Goal: Check status

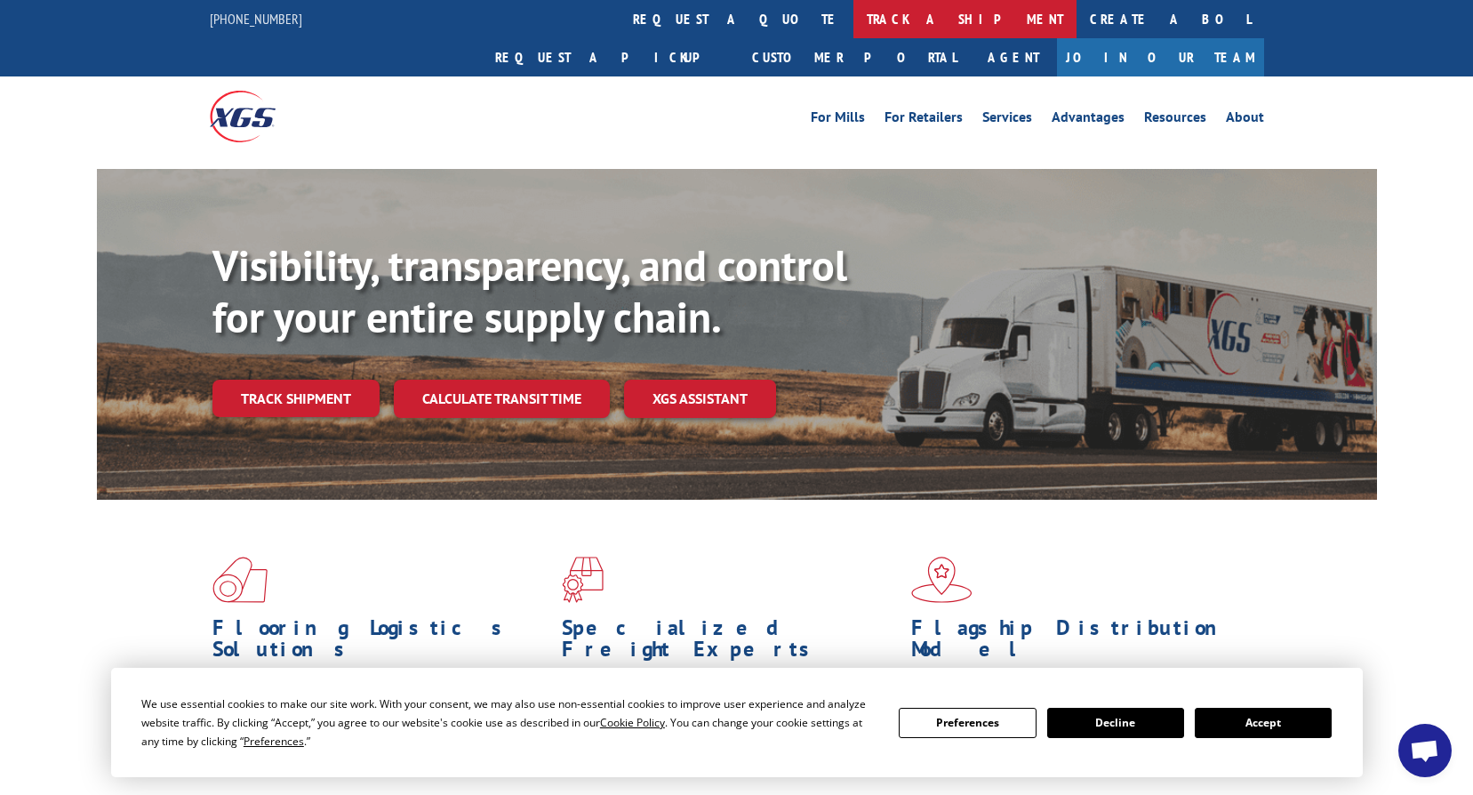
click at [853, 17] on link "track a shipment" at bounding box center [964, 19] width 223 height 38
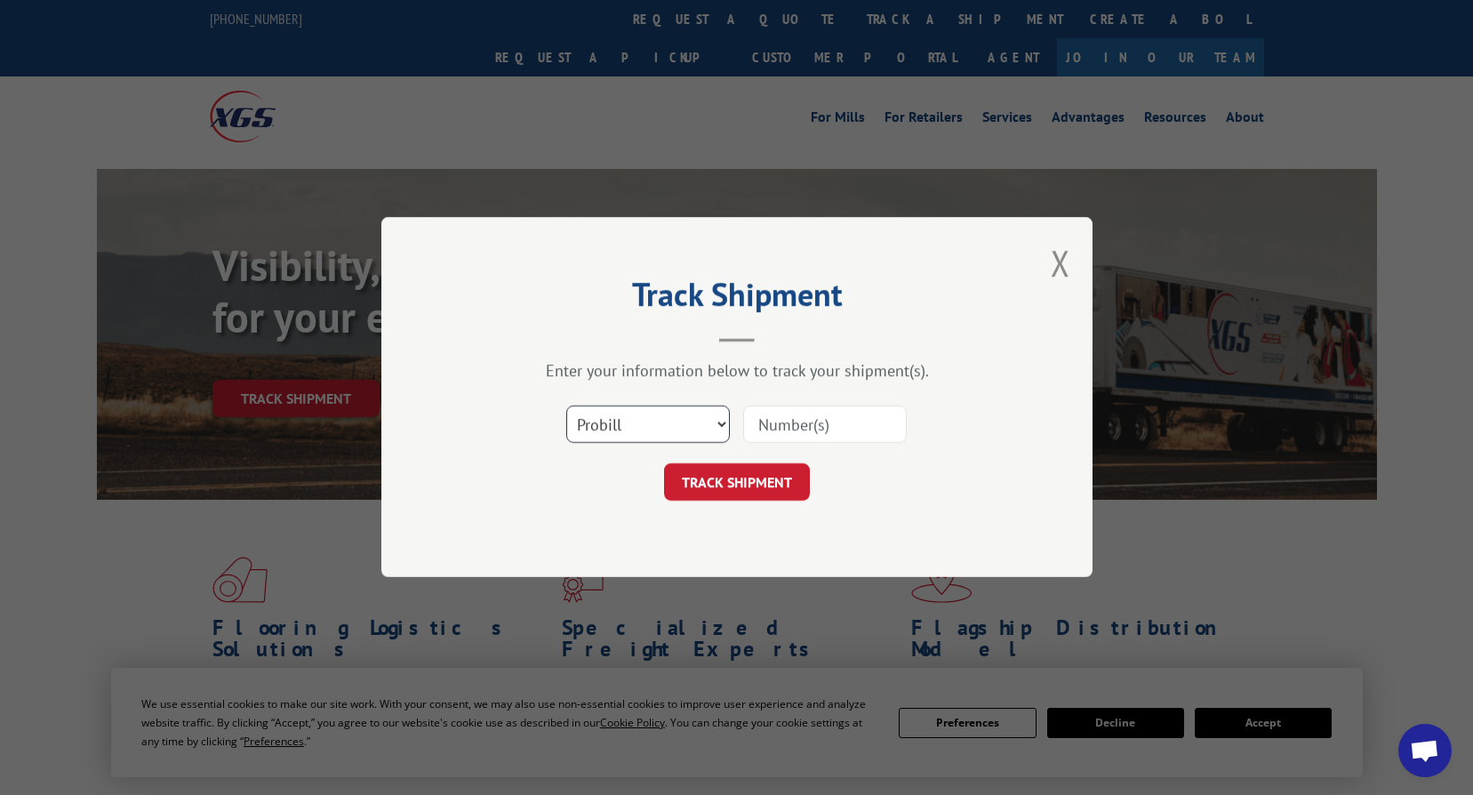
click at [708, 422] on select "Select category... Probill BOL PO" at bounding box center [648, 424] width 164 height 37
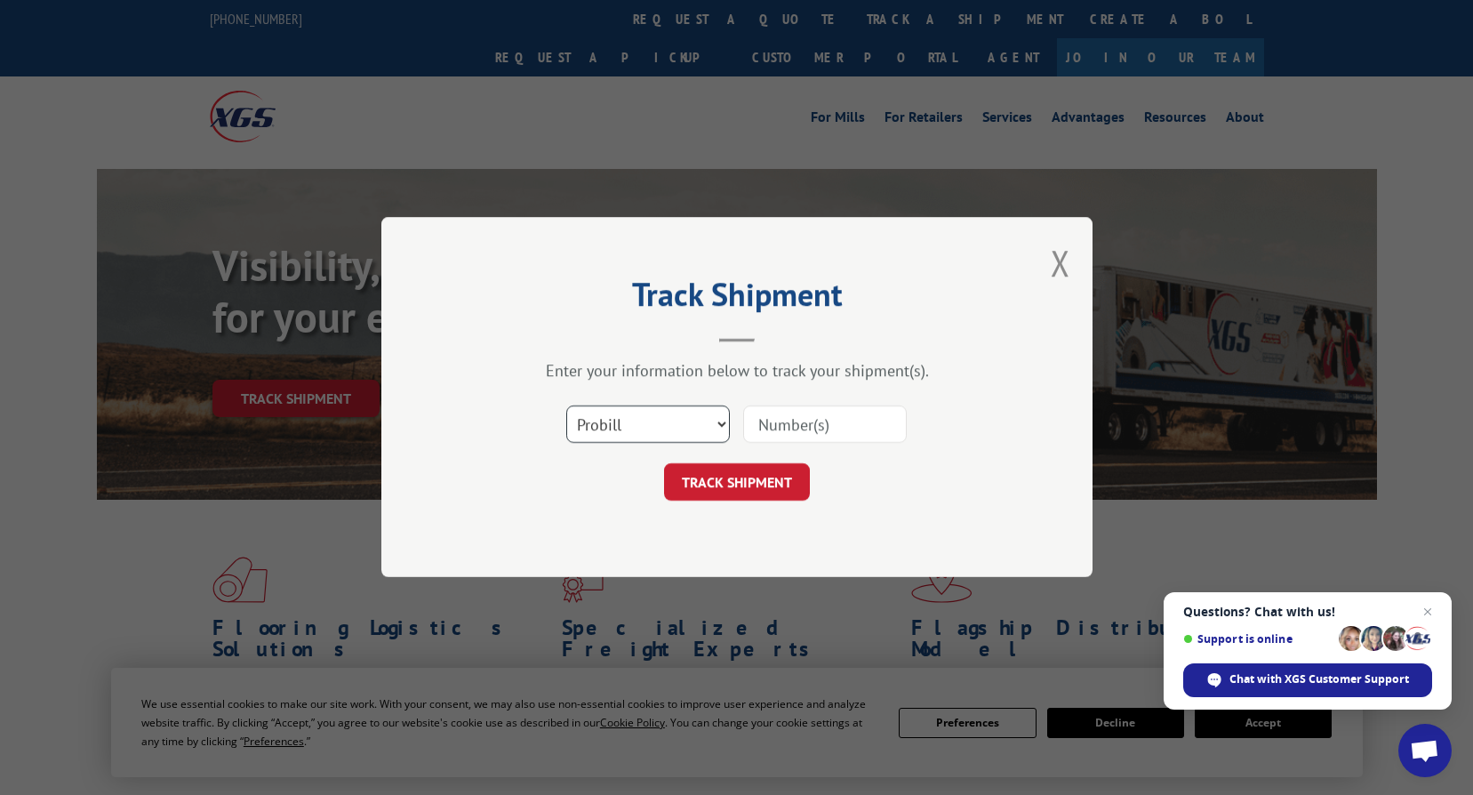
select select "bol"
click at [566, 406] on select "Select category... Probill BOL PO" at bounding box center [648, 424] width 164 height 37
click at [777, 418] on input at bounding box center [825, 424] width 164 height 37
type input "2324179"
click button "TRACK SHIPMENT" at bounding box center [737, 482] width 146 height 37
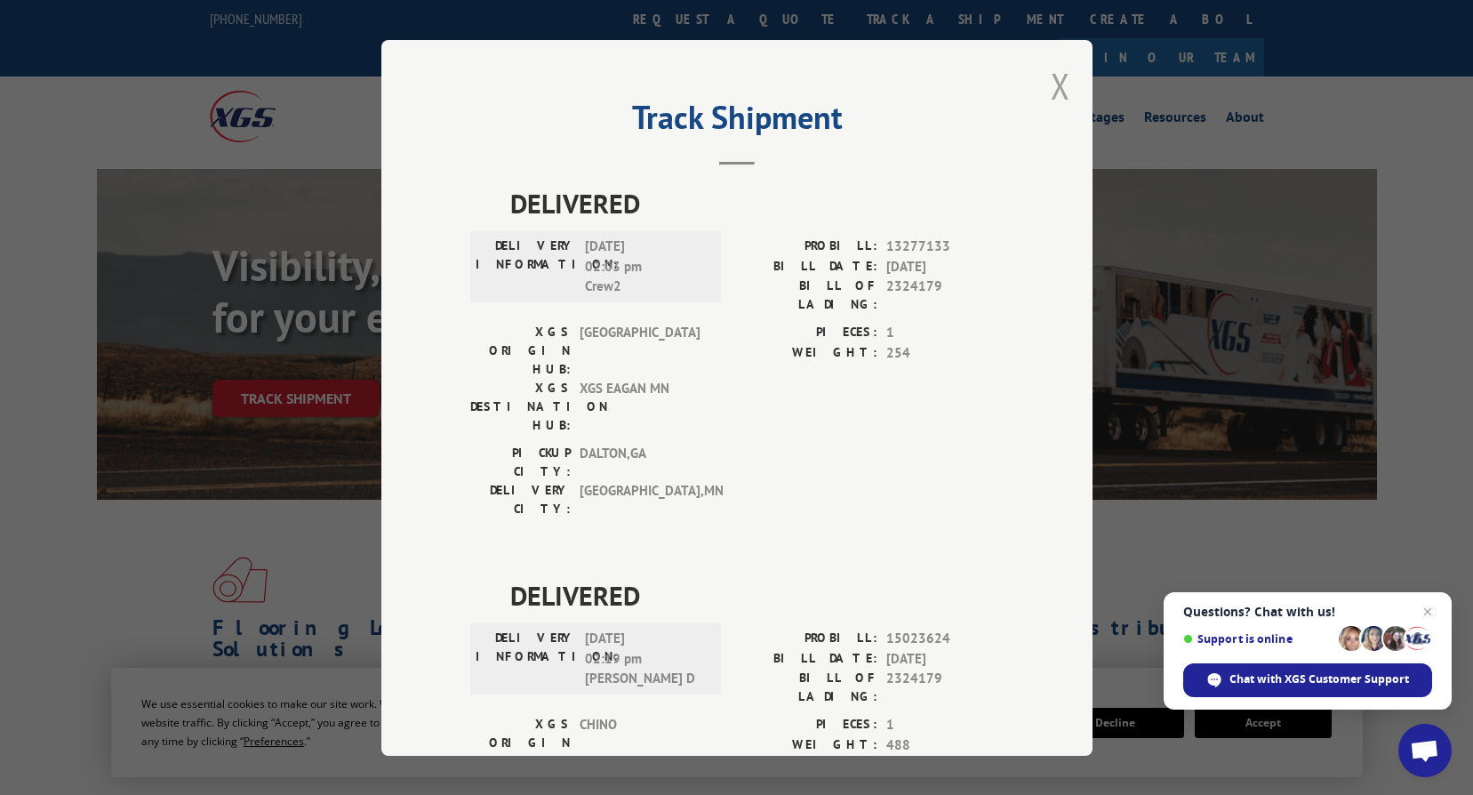
click at [1058, 85] on button "Close modal" at bounding box center [1061, 85] width 20 height 47
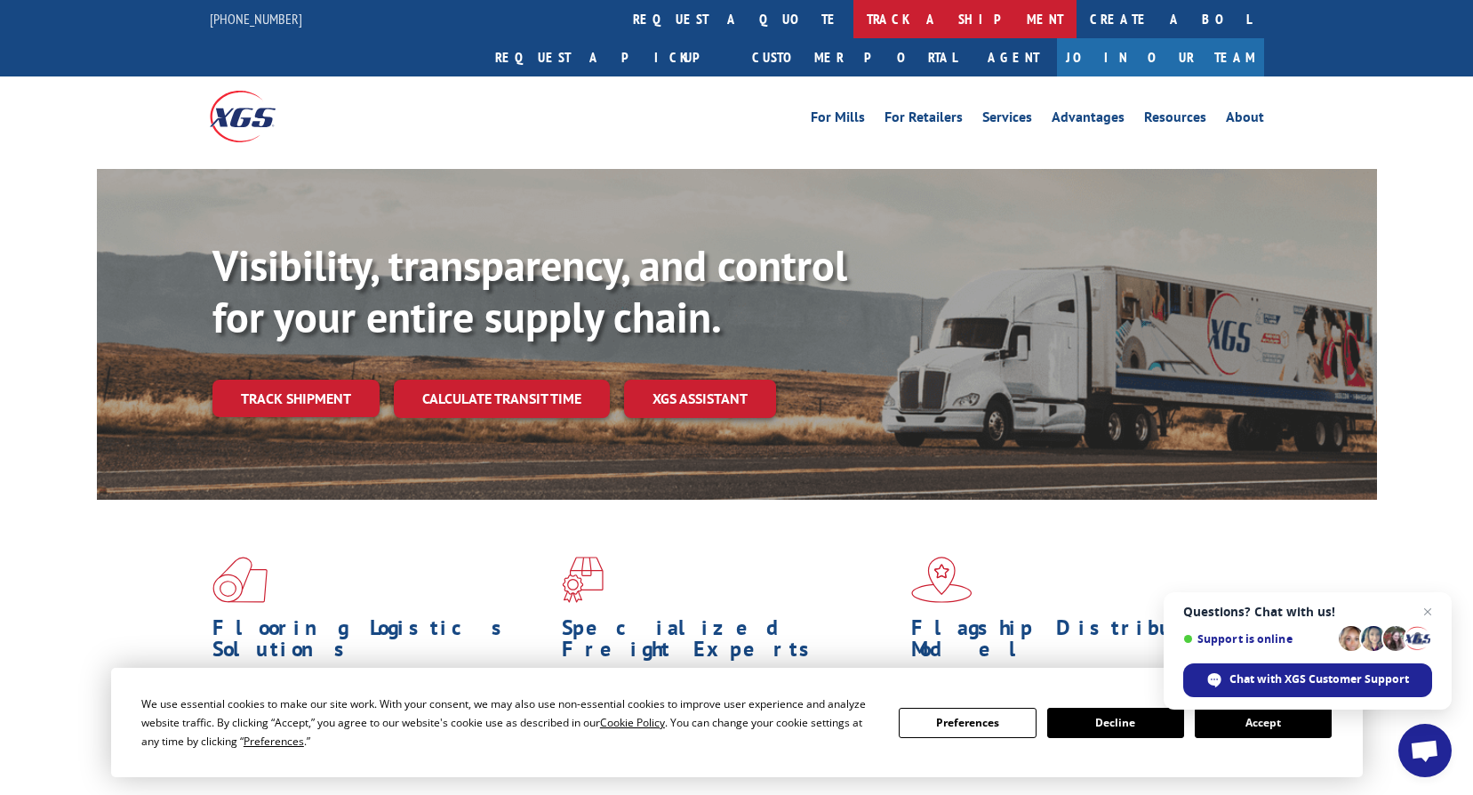
click at [853, 23] on link "track a shipment" at bounding box center [964, 19] width 223 height 38
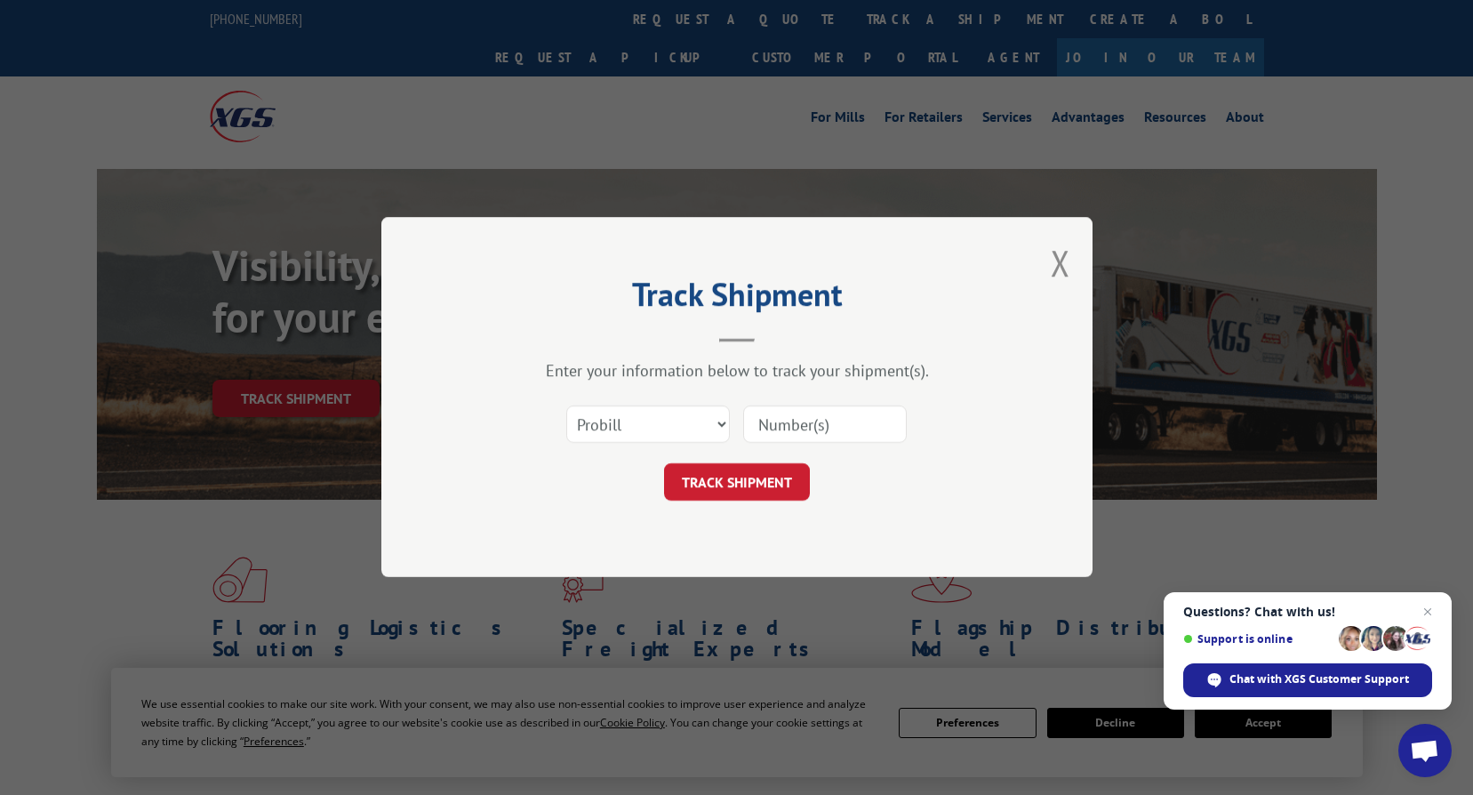
click at [808, 427] on input at bounding box center [825, 424] width 164 height 37
type input "2324179"
click button "TRACK SHIPMENT" at bounding box center [737, 482] width 146 height 37
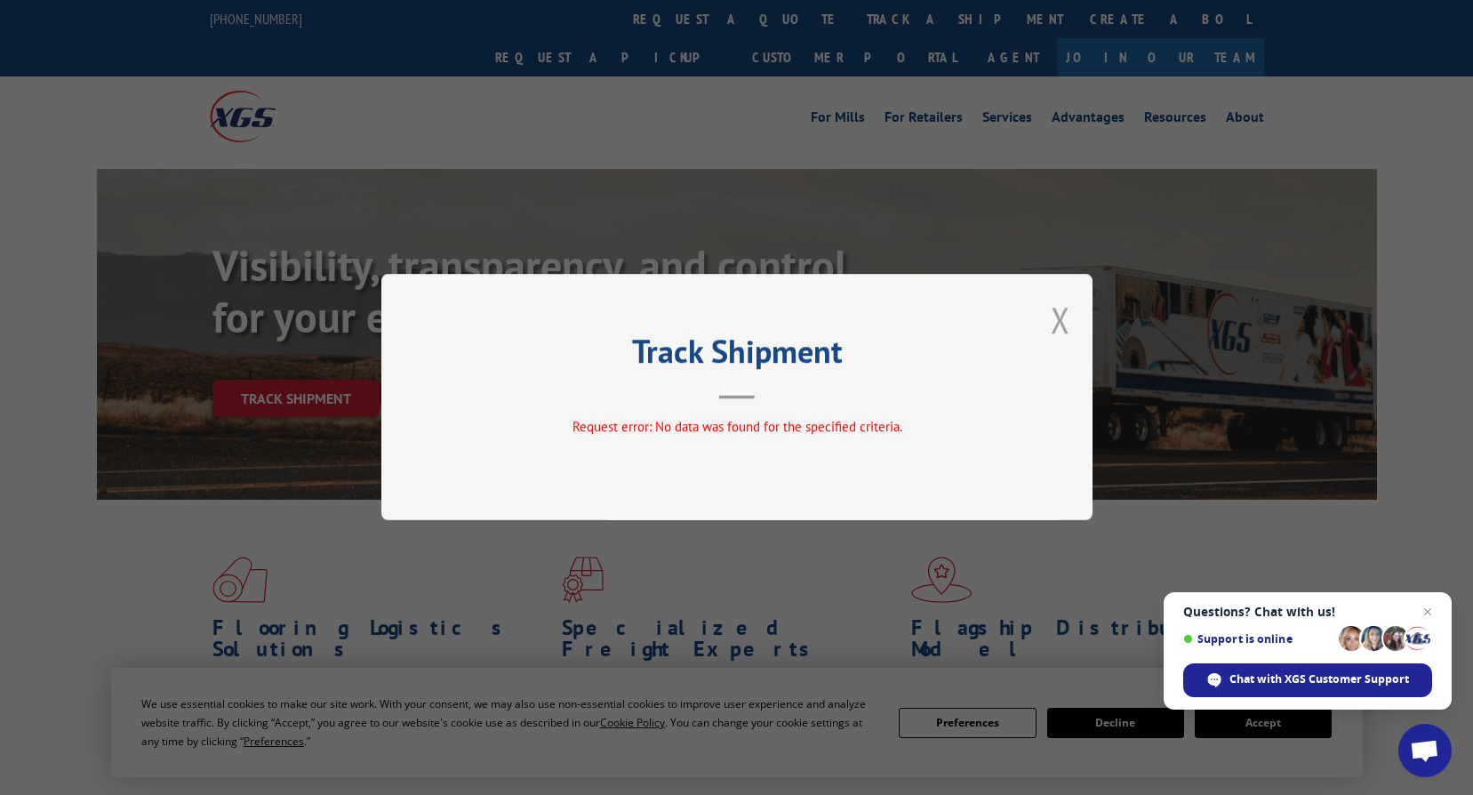
click at [1054, 315] on button "Close modal" at bounding box center [1061, 319] width 20 height 47
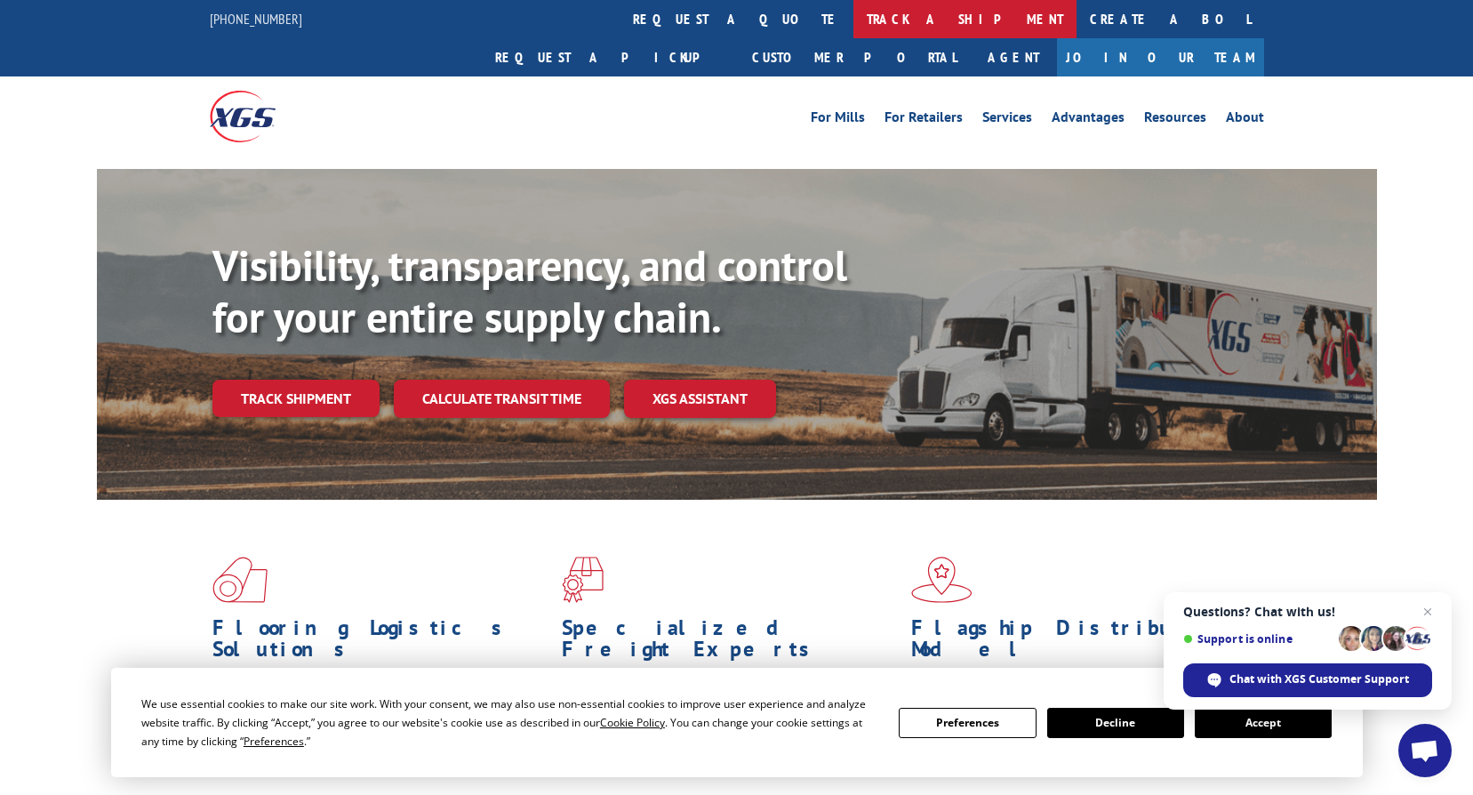
click at [853, 12] on link "track a shipment" at bounding box center [964, 19] width 223 height 38
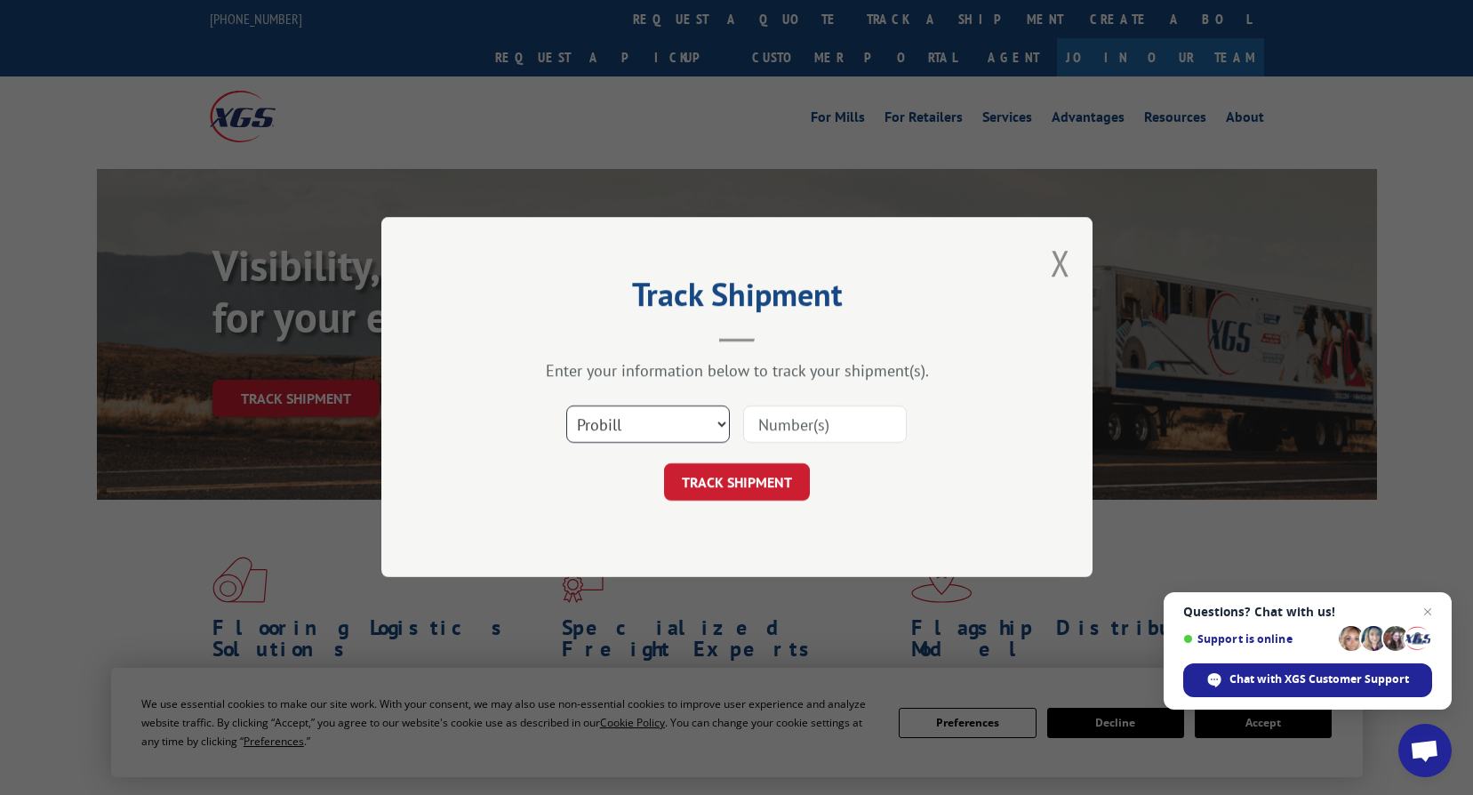
click at [711, 419] on select "Select category... Probill BOL PO" at bounding box center [648, 424] width 164 height 37
select select "bol"
click at [566, 406] on select "Select category... Probill BOL PO" at bounding box center [648, 424] width 164 height 37
click at [825, 414] on input at bounding box center [825, 424] width 164 height 37
type input "5541404"
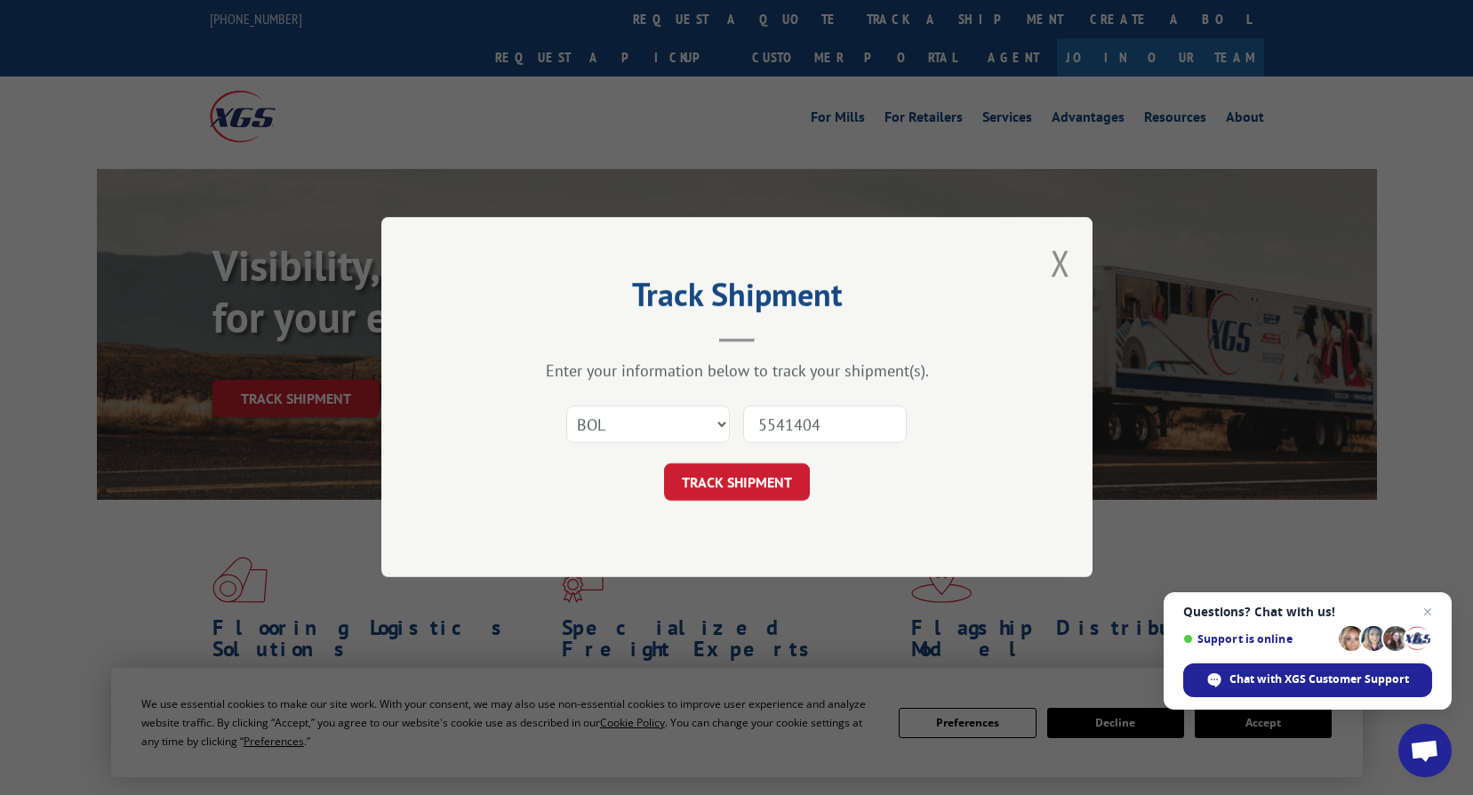
click button "TRACK SHIPMENT" at bounding box center [737, 482] width 146 height 37
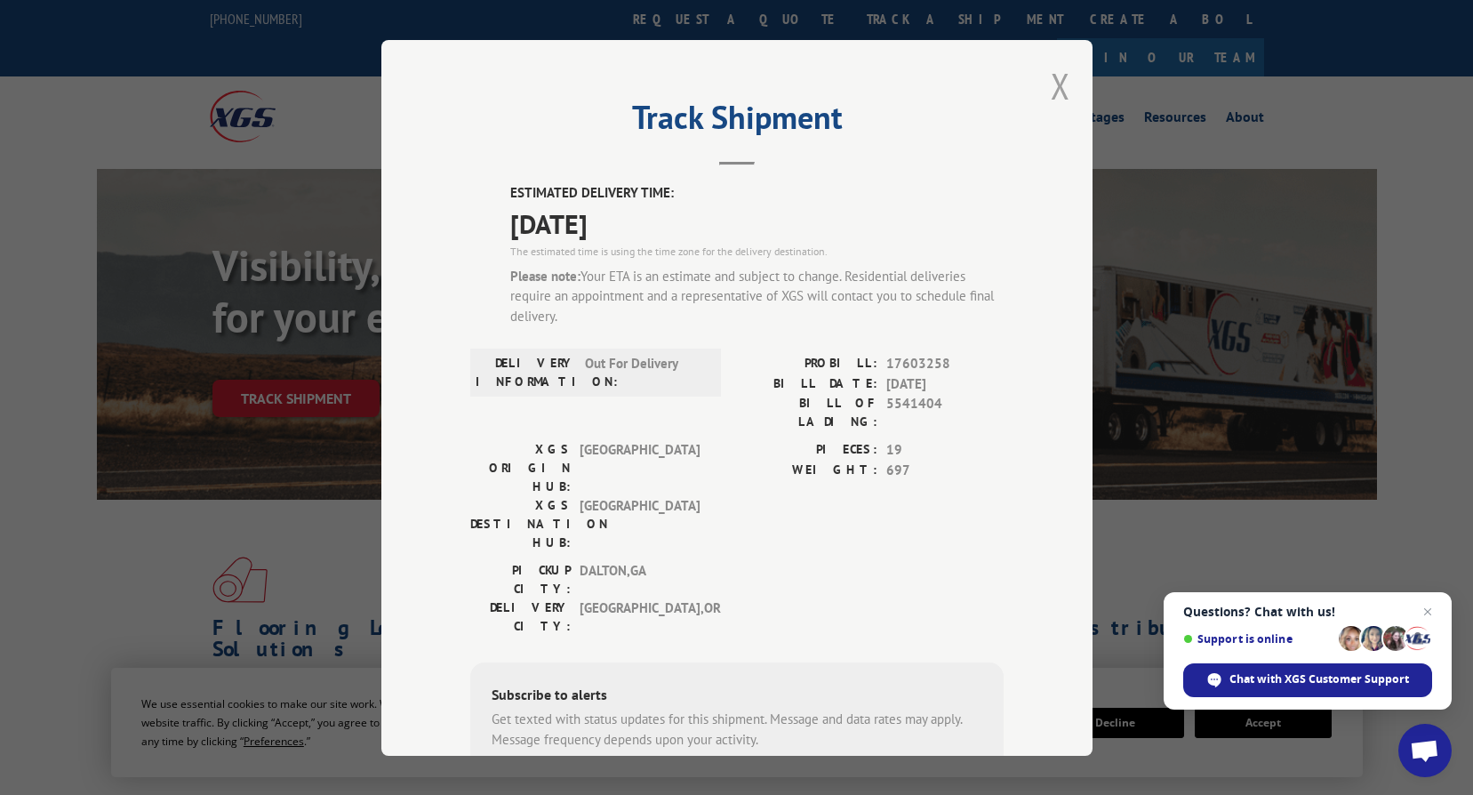
click at [1054, 78] on button "Close modal" at bounding box center [1061, 85] width 20 height 47
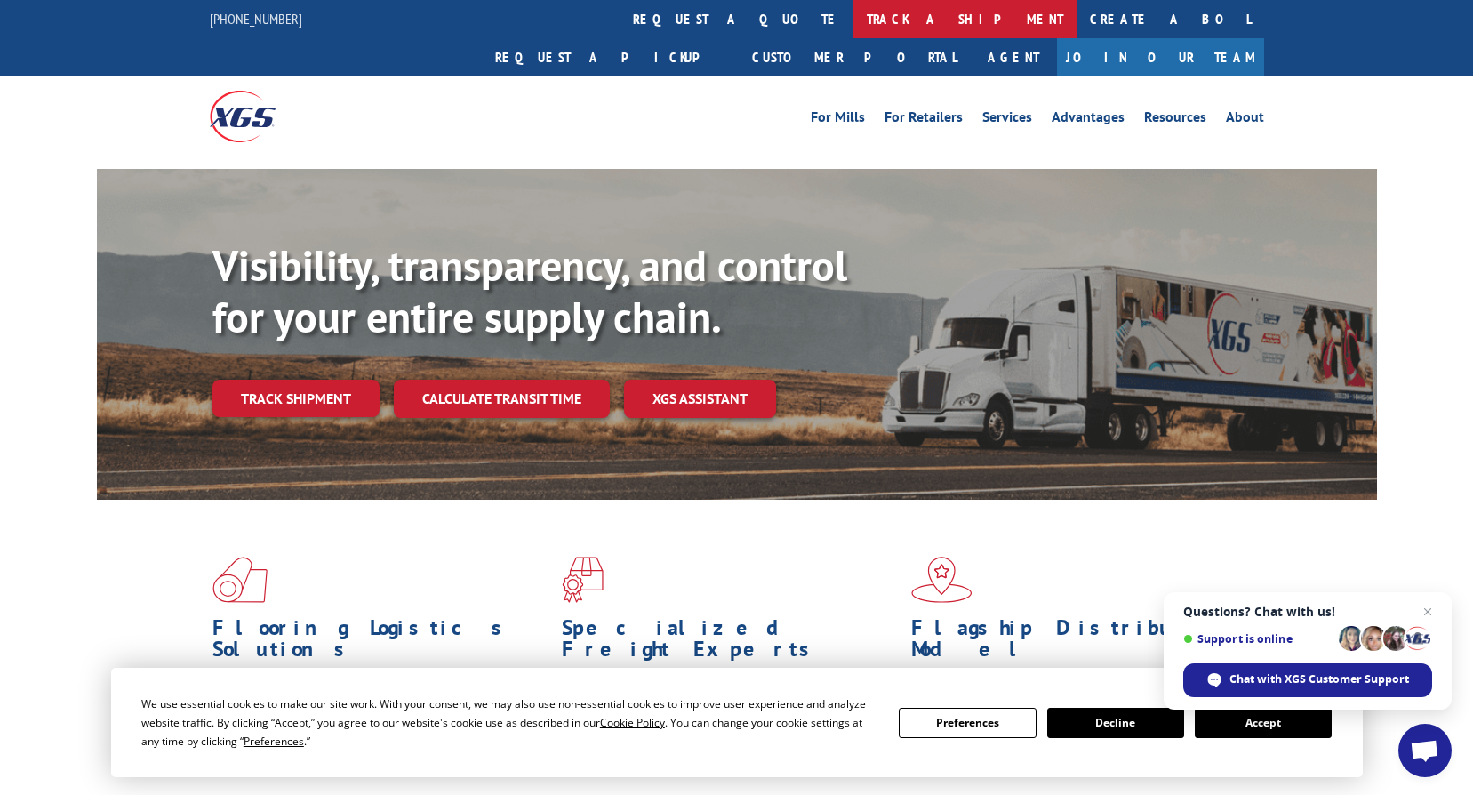
click at [853, 22] on link "track a shipment" at bounding box center [964, 19] width 223 height 38
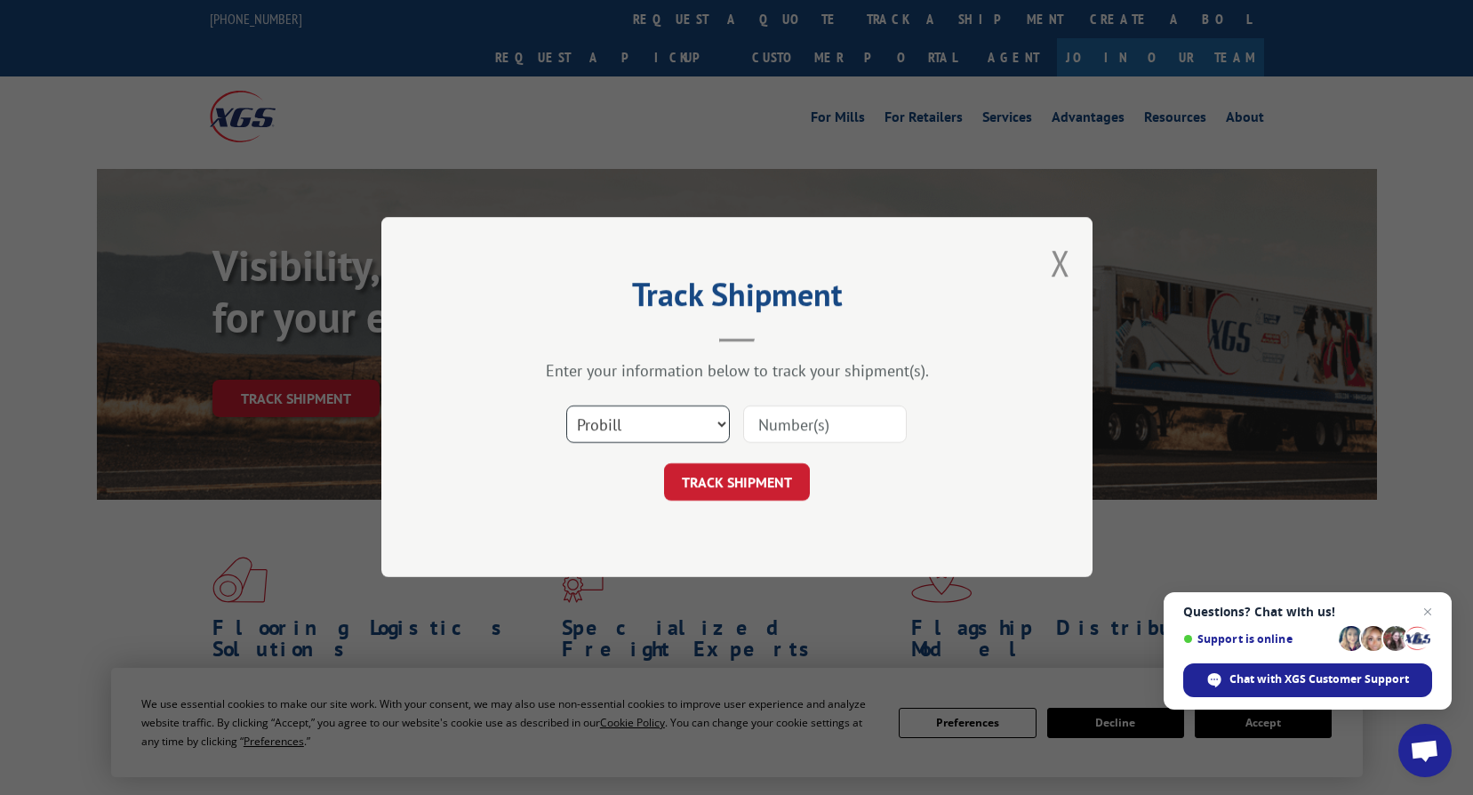
click at [725, 430] on select "Select category... Probill BOL PO" at bounding box center [648, 424] width 164 height 37
select select "bol"
click at [566, 406] on select "Select category... Probill BOL PO" at bounding box center [648, 424] width 164 height 37
click at [787, 434] on input at bounding box center [825, 424] width 164 height 37
type input "6820897"
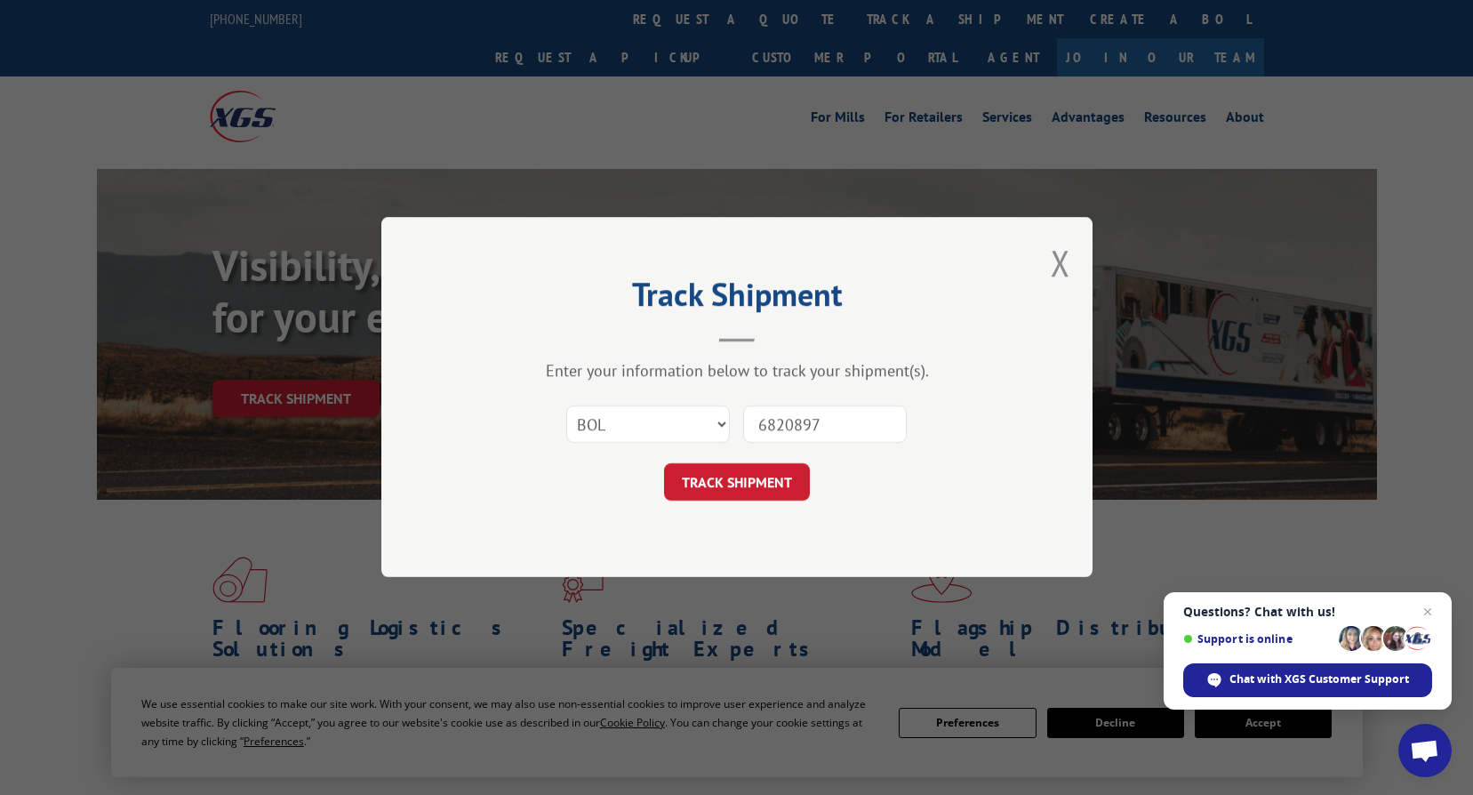
click button "TRACK SHIPMENT" at bounding box center [737, 482] width 146 height 37
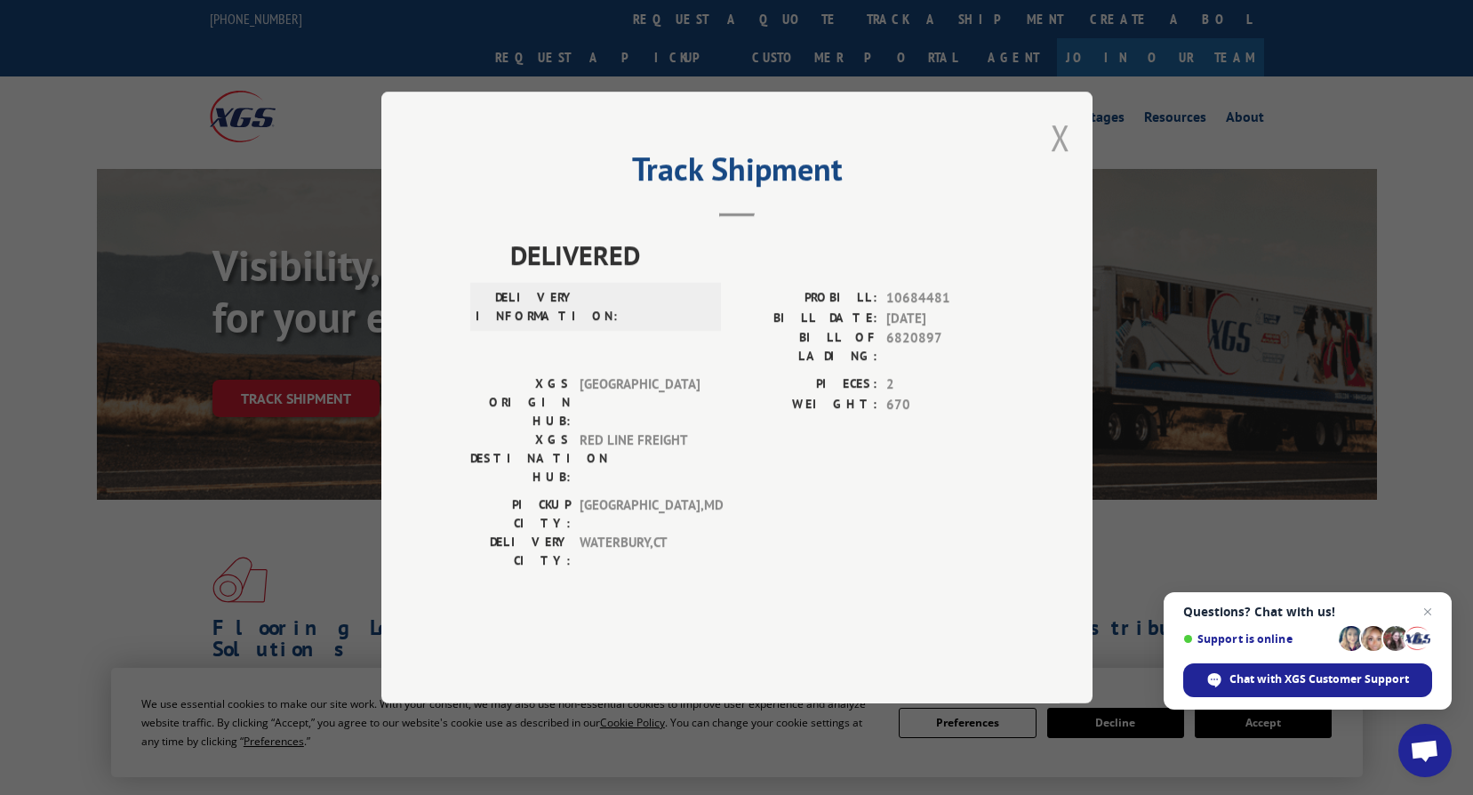
click at [1056, 161] on button "Close modal" at bounding box center [1061, 137] width 20 height 47
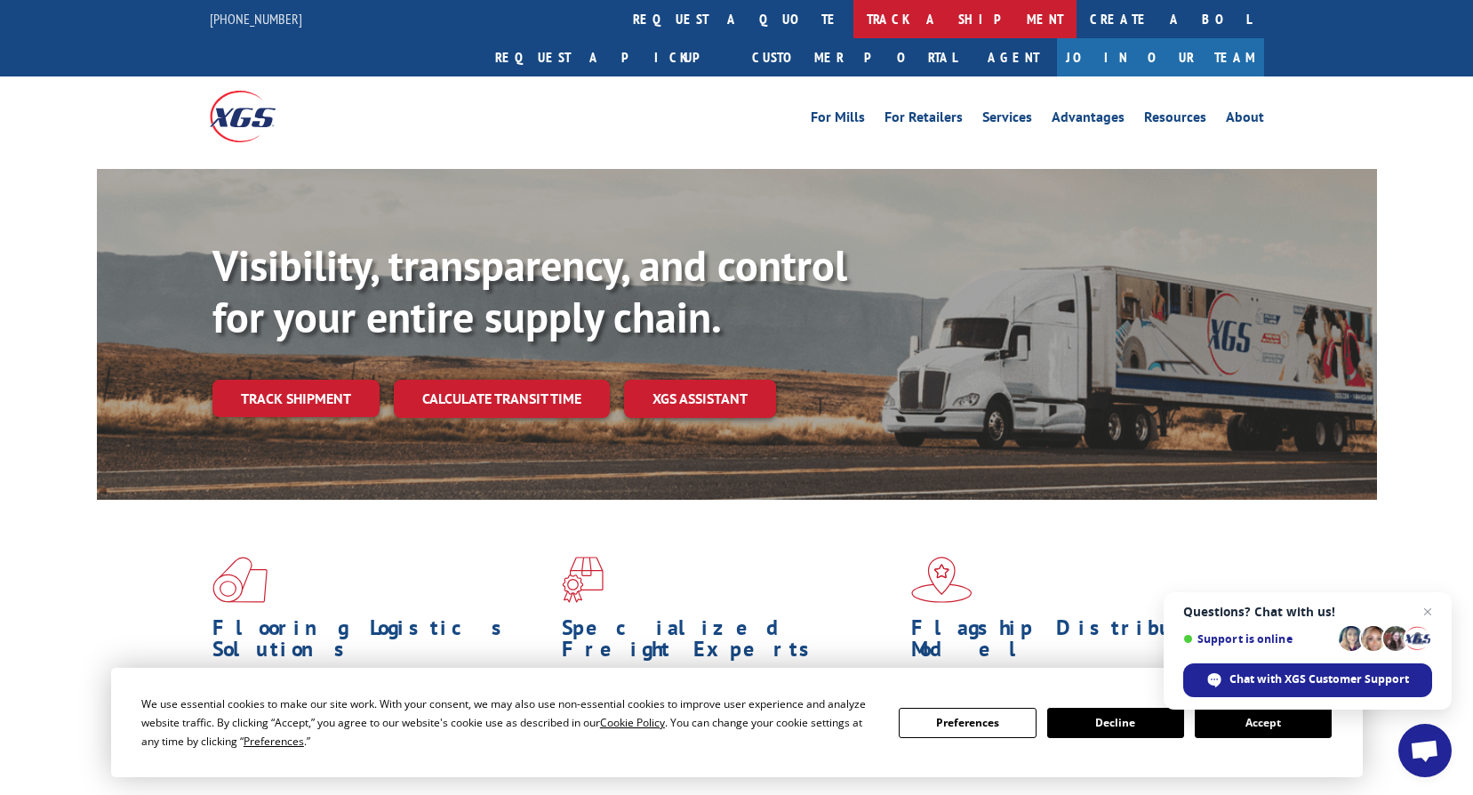
click at [853, 34] on link "track a shipment" at bounding box center [964, 19] width 223 height 38
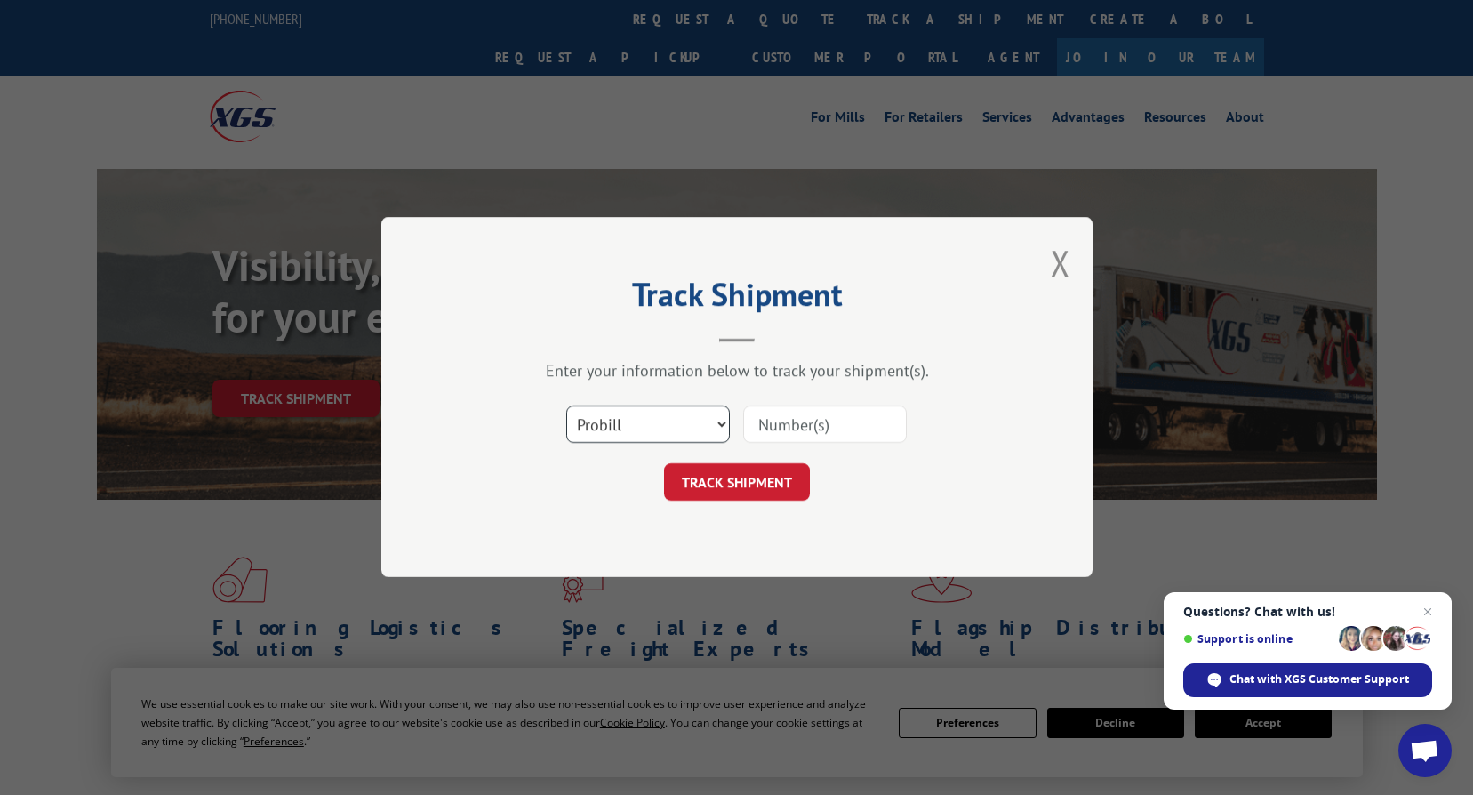
click at [717, 422] on select "Select category... Probill BOL PO" at bounding box center [648, 424] width 164 height 37
select select "bol"
click at [566, 406] on select "Select category... Probill BOL PO" at bounding box center [648, 424] width 164 height 37
click at [823, 430] on input at bounding box center [825, 424] width 164 height 37
type input "6820897"
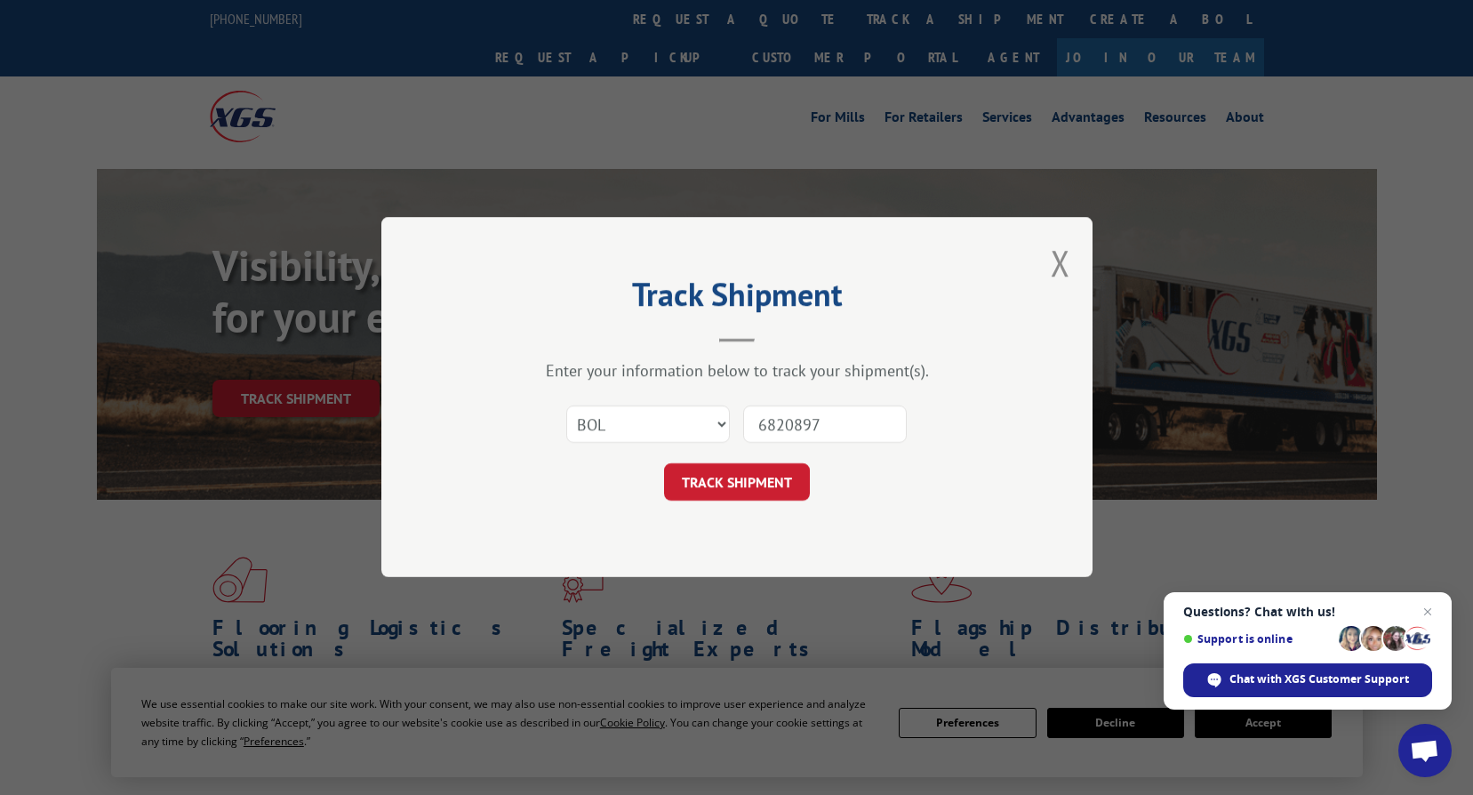
click button "TRACK SHIPMENT" at bounding box center [737, 482] width 146 height 37
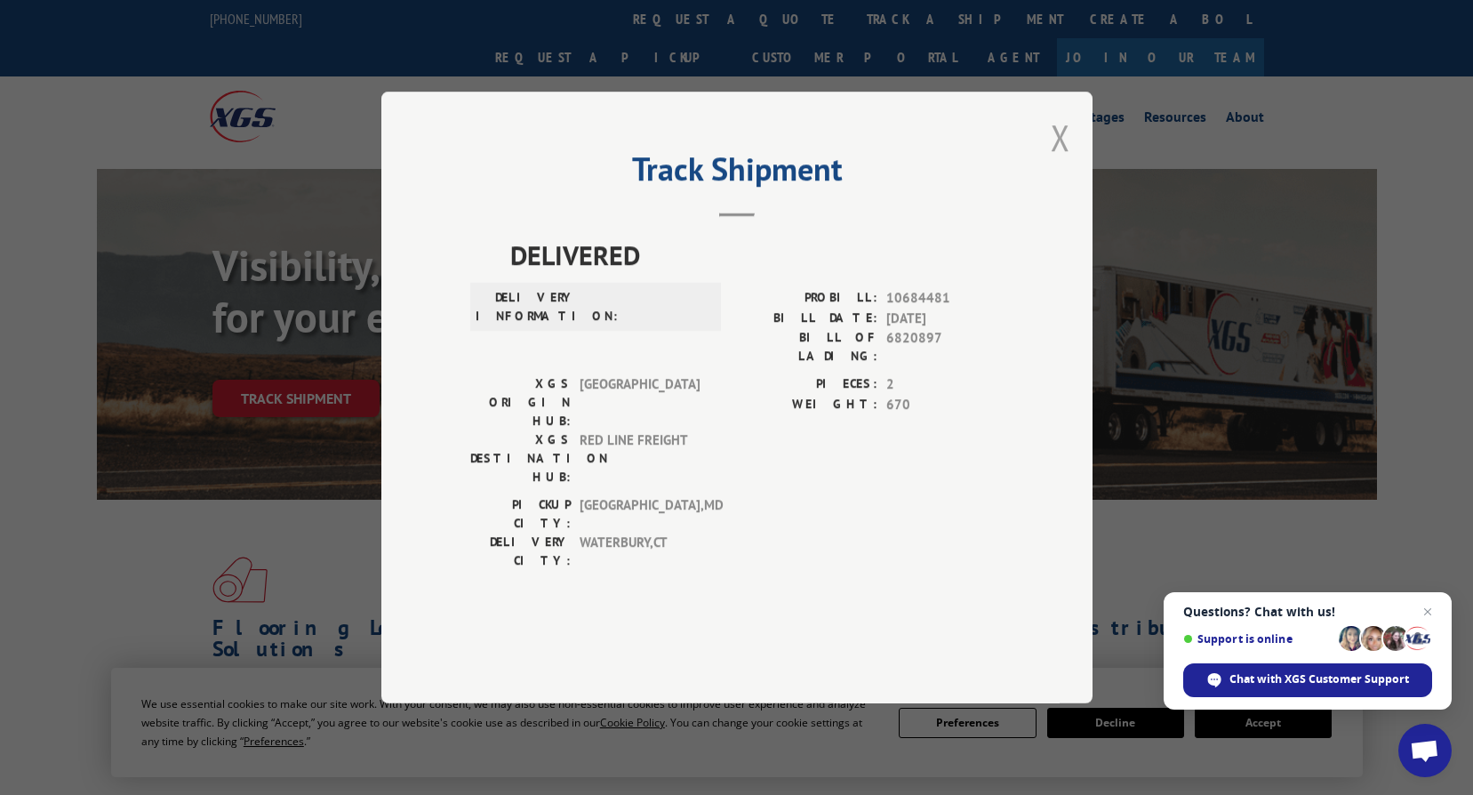
click at [1057, 161] on button "Close modal" at bounding box center [1061, 137] width 20 height 47
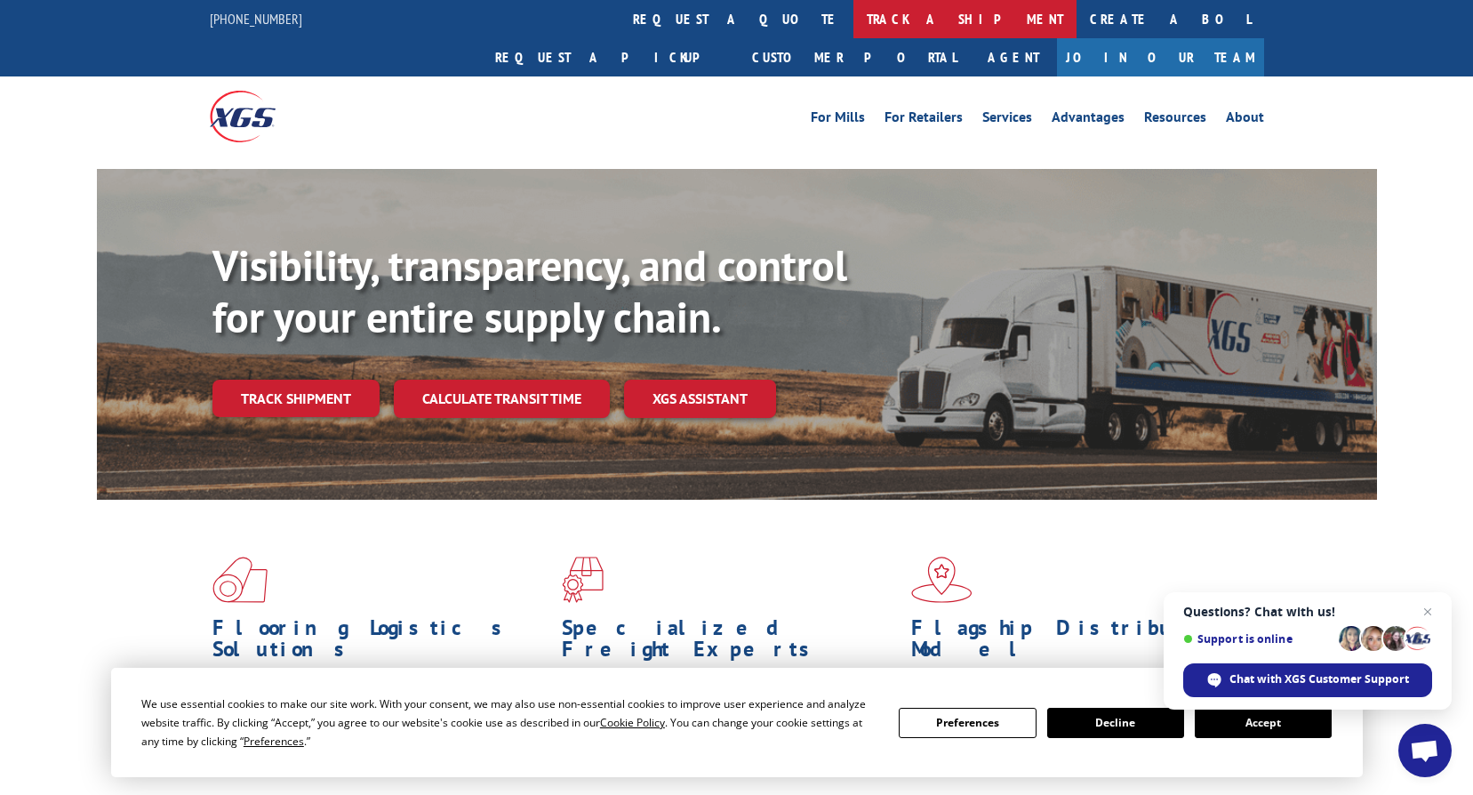
click at [853, 15] on link "track a shipment" at bounding box center [964, 19] width 223 height 38
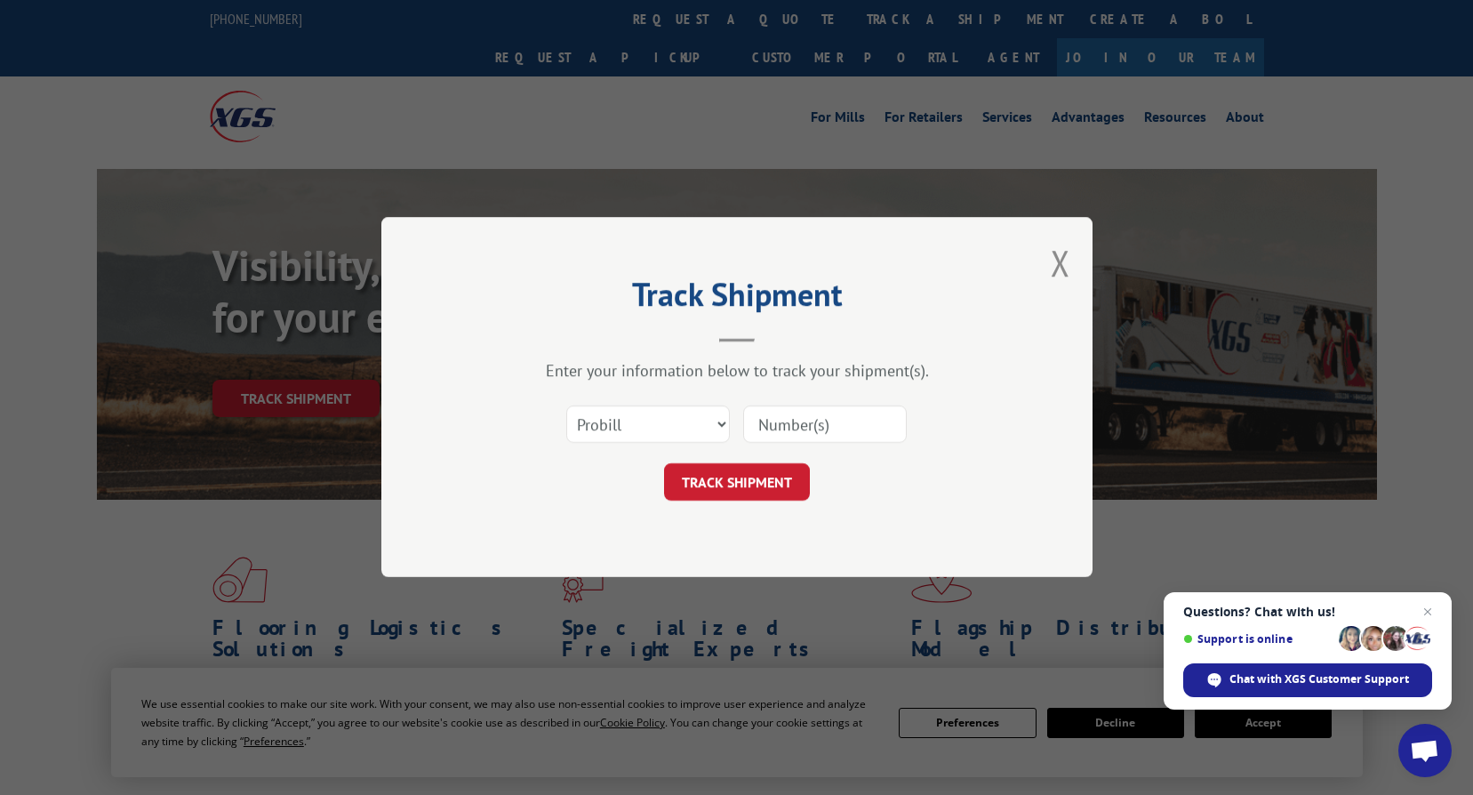
click at [787, 420] on input at bounding box center [825, 424] width 164 height 37
type input "6820897"
click button "TRACK SHIPMENT" at bounding box center [737, 482] width 146 height 37
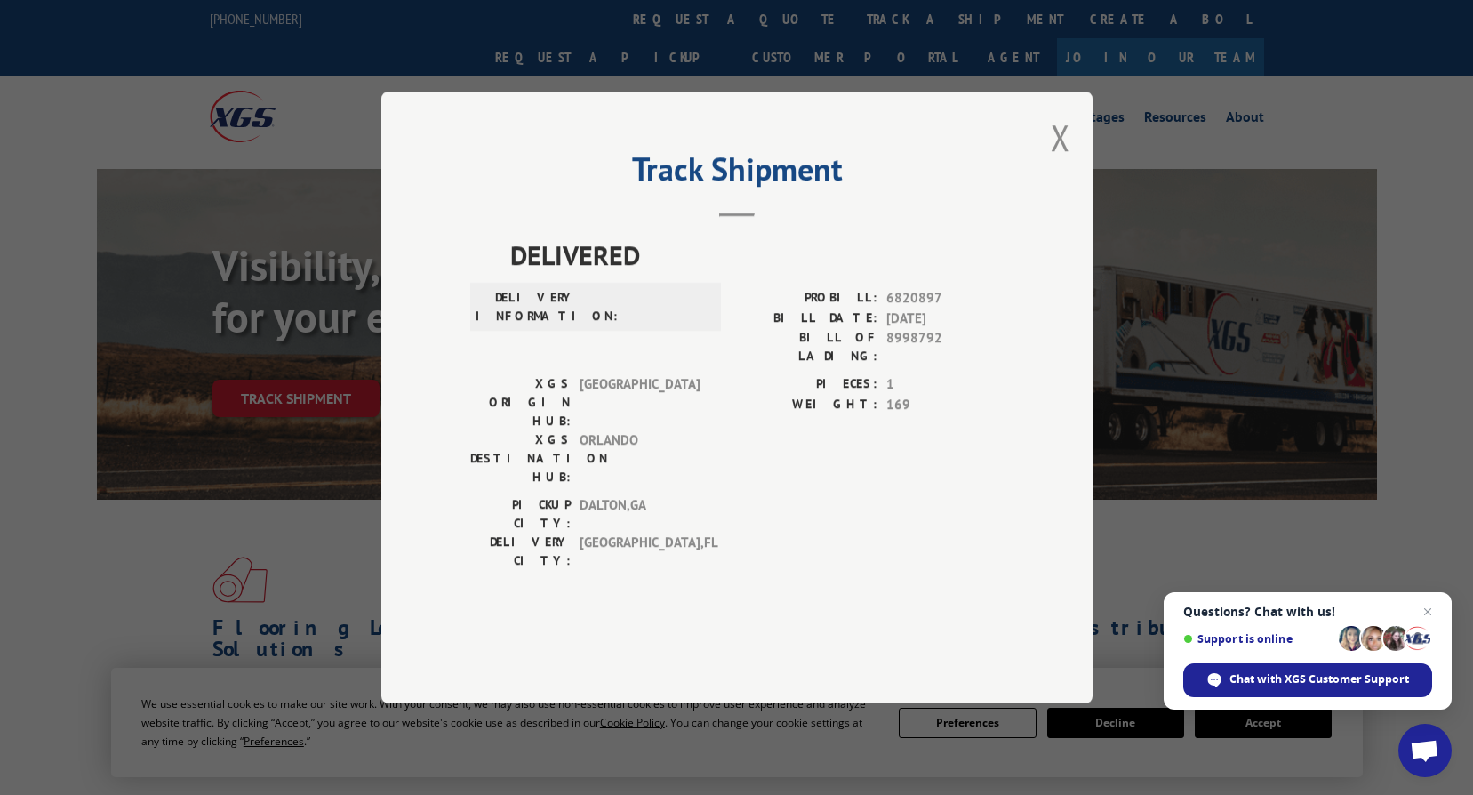
click at [1070, 176] on div "Track Shipment DELIVERED DELIVERY INFORMATION: PROBILL: 6820897 BILL DATE: [DAT…" at bounding box center [736, 398] width 711 height 612
click at [1059, 161] on button "Close modal" at bounding box center [1061, 137] width 20 height 47
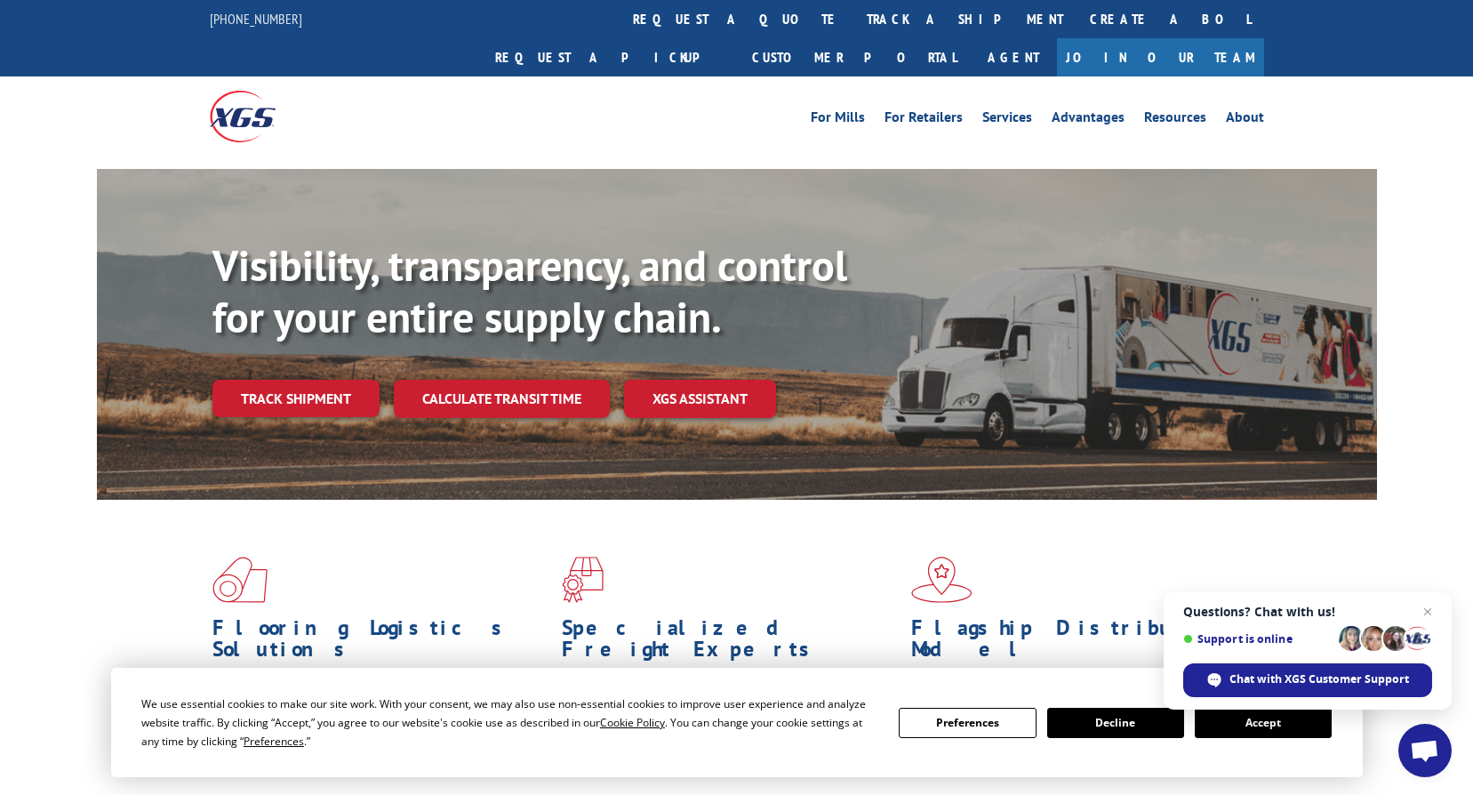
click at [1244, 722] on button "Accept" at bounding box center [1263, 723] width 137 height 30
